Goal: Task Accomplishment & Management: Complete application form

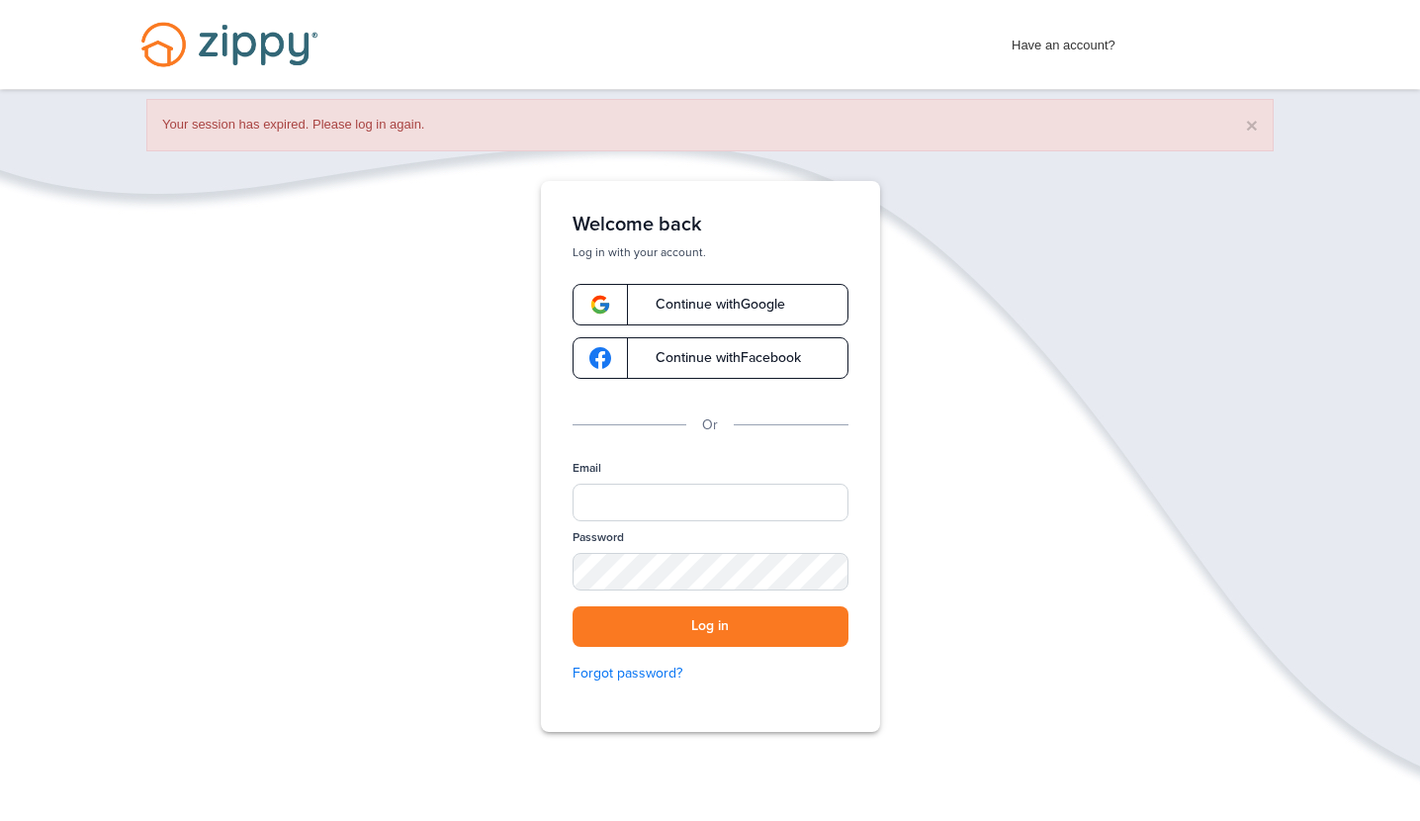
click at [690, 310] on span "Continue with Google" at bounding box center [710, 305] width 149 height 14
